Goal: Task Accomplishment & Management: Complete application form

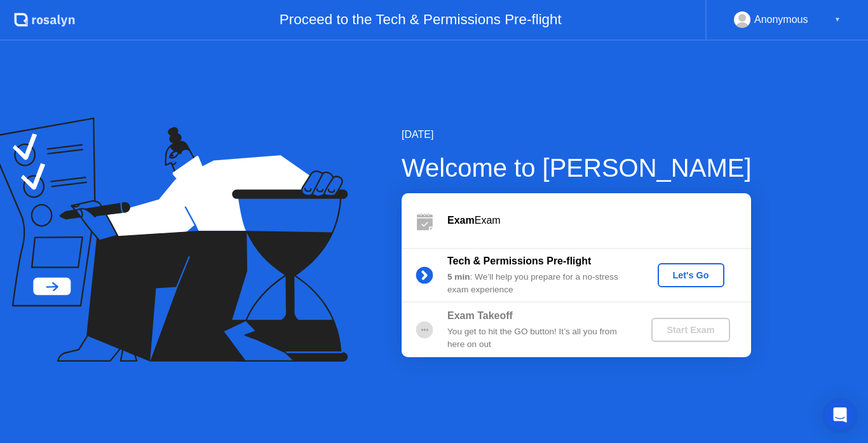
click at [689, 279] on div "Let's Go" at bounding box center [691, 275] width 57 height 10
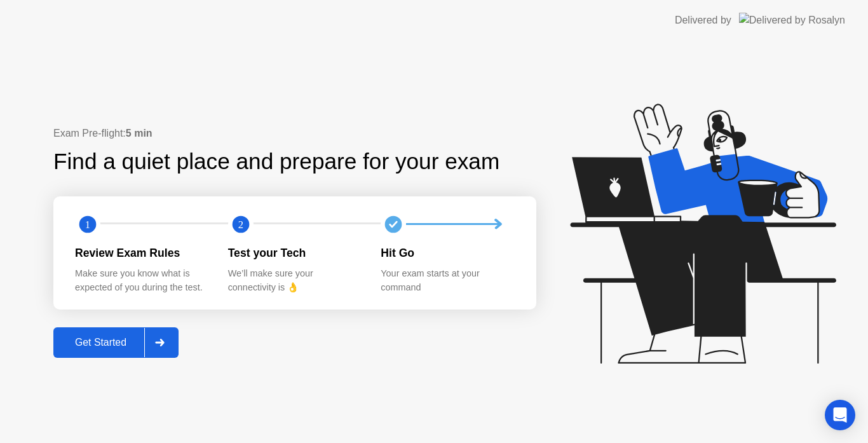
click at [95, 344] on div "Get Started" at bounding box center [100, 342] width 87 height 11
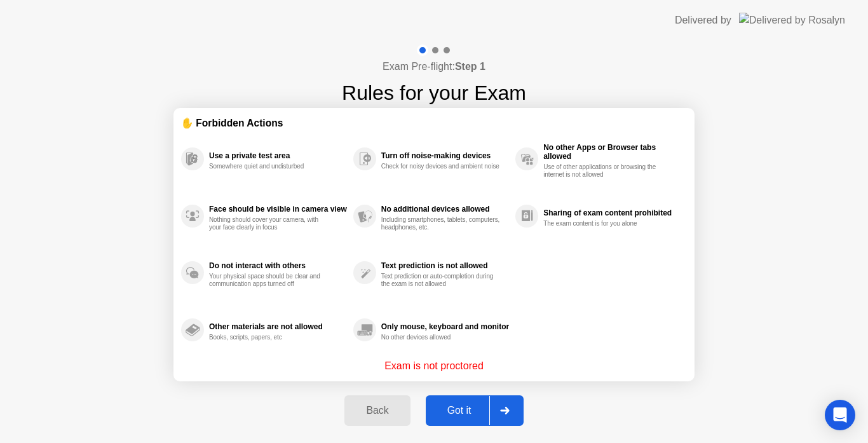
click at [471, 409] on div "Got it" at bounding box center [459, 410] width 60 height 11
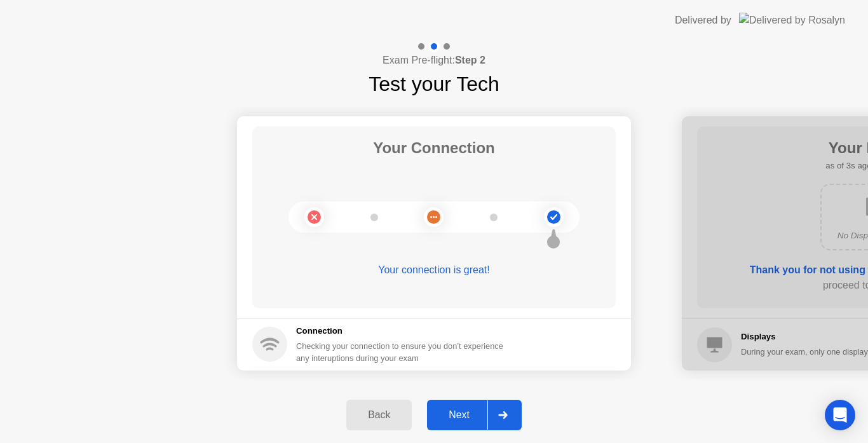
click at [468, 412] on div "Next" at bounding box center [459, 414] width 57 height 11
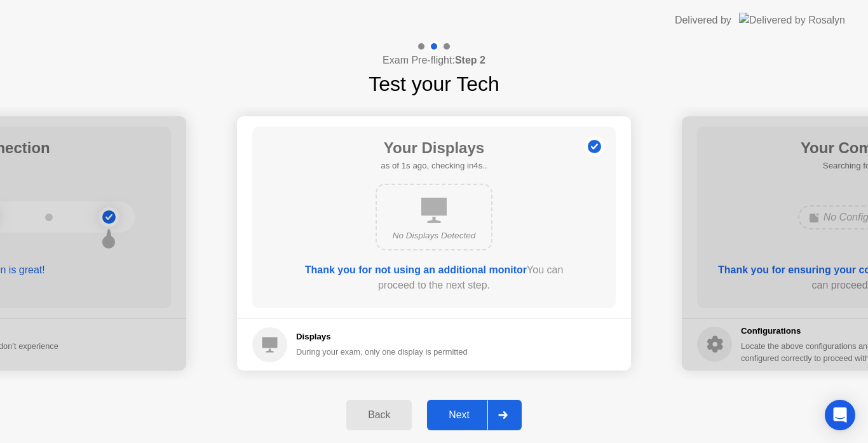
click at [468, 412] on div "Next" at bounding box center [459, 414] width 57 height 11
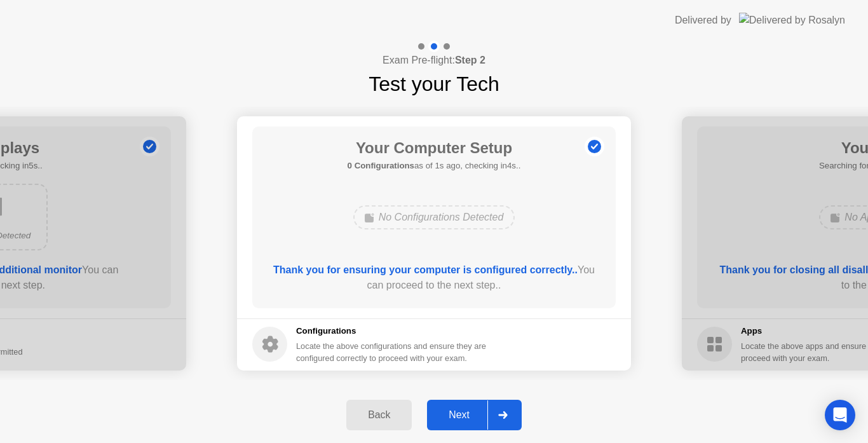
click at [458, 415] on div "Next" at bounding box center [459, 414] width 57 height 11
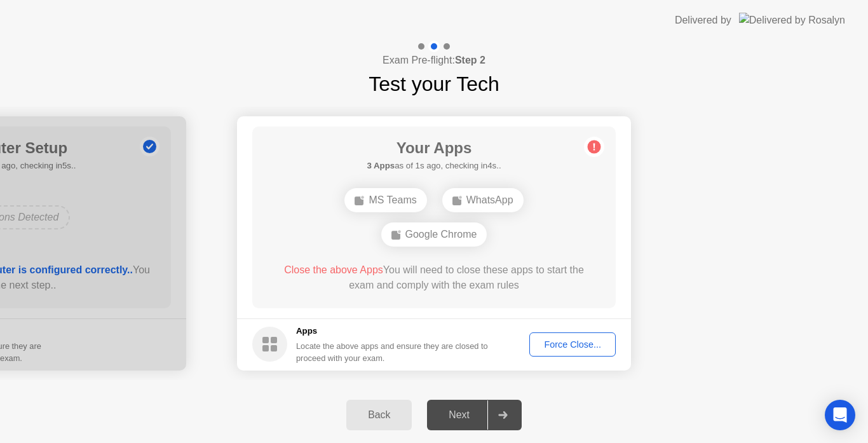
click at [558, 339] on div "Force Close..." at bounding box center [573, 344] width 78 height 10
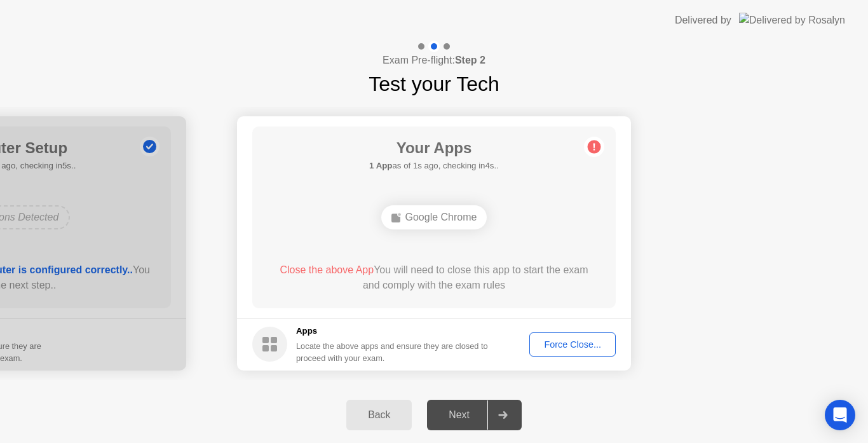
click at [555, 341] on div "Force Close..." at bounding box center [573, 344] width 78 height 10
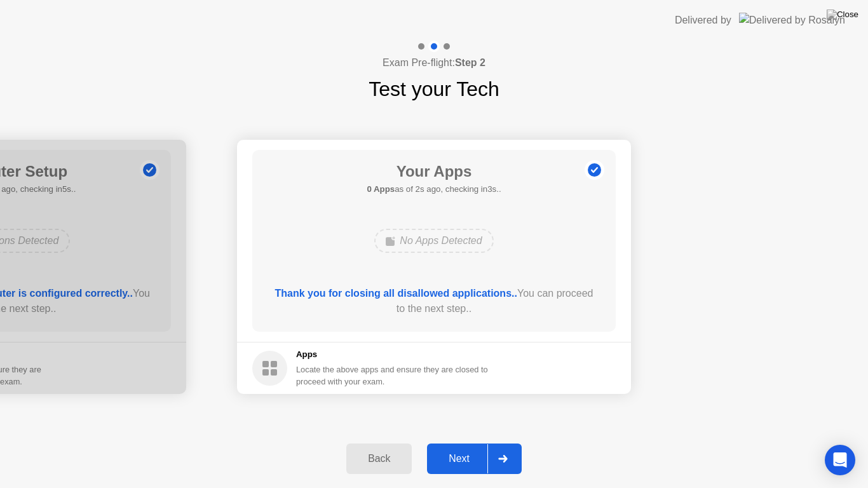
click at [459, 442] on div "Next" at bounding box center [459, 458] width 57 height 11
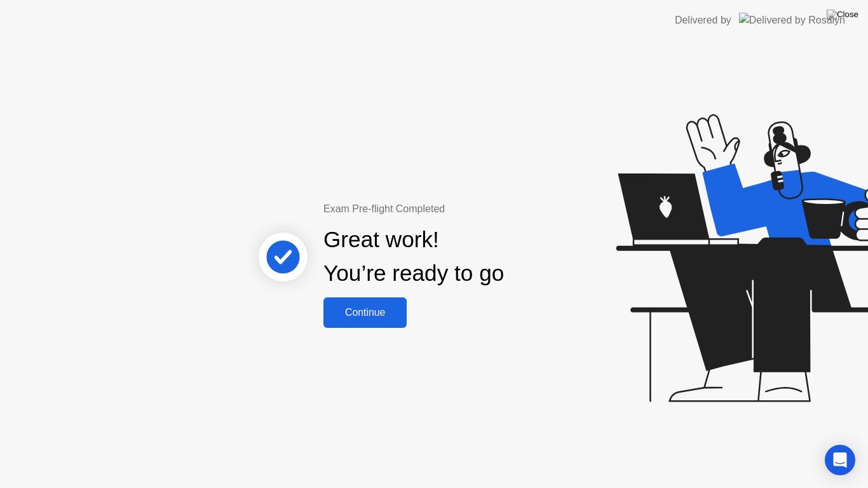
click at [396, 318] on div "Continue" at bounding box center [365, 312] width 76 height 11
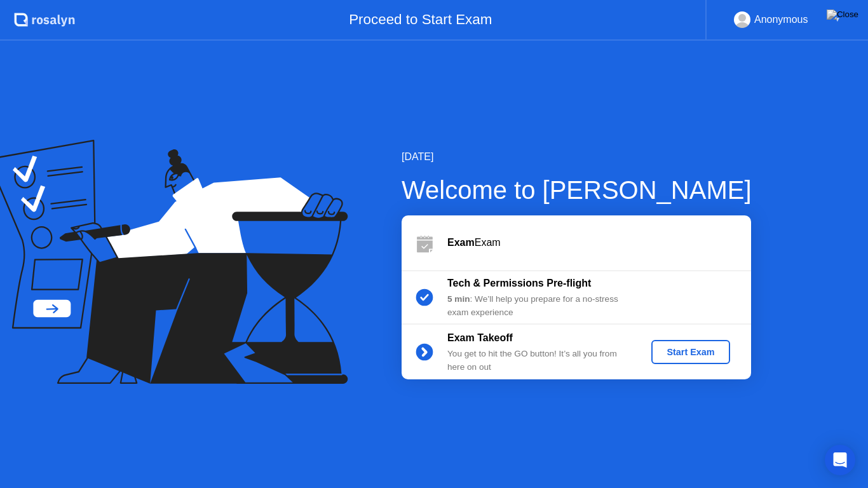
click at [684, 353] on div "Start Exam" at bounding box center [690, 352] width 68 height 10
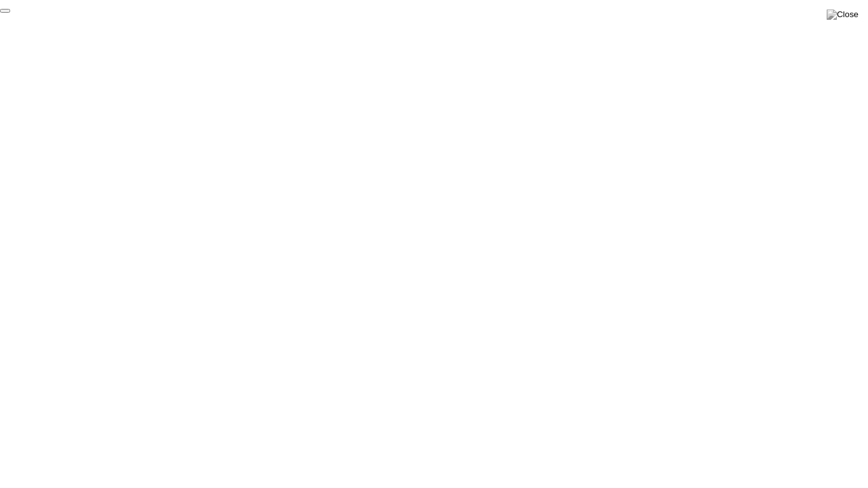
click div "End Proctoring Session"
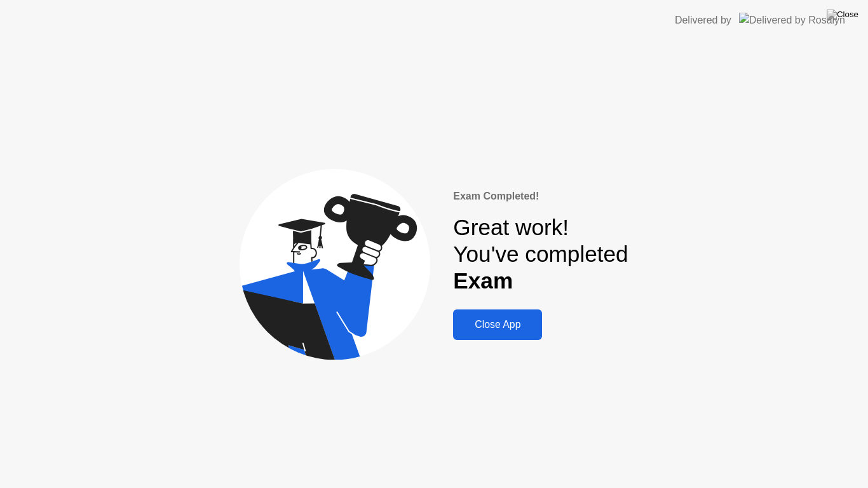
click at [510, 325] on div "Close App" at bounding box center [497, 324] width 81 height 11
